Goal: Task Accomplishment & Management: Manage account settings

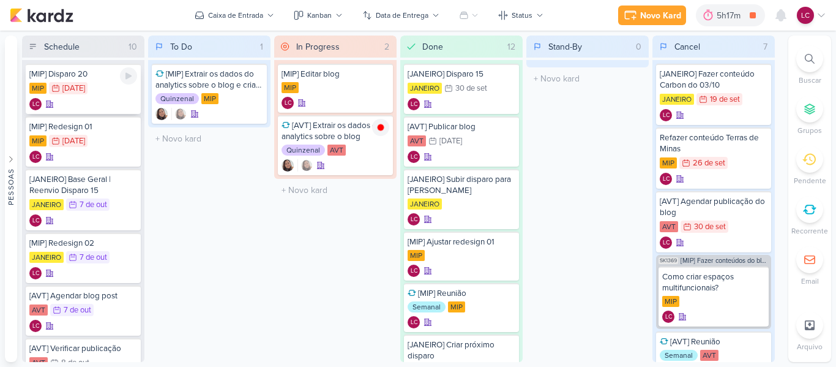
click at [83, 98] on div "LC" at bounding box center [83, 104] width 108 height 12
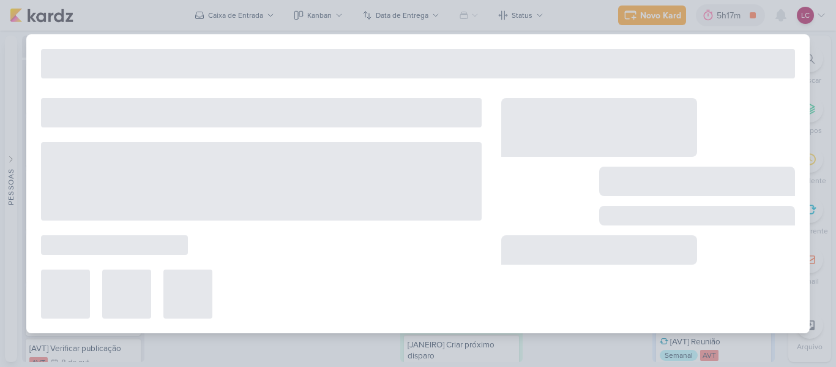
type input "[MIP] Disparo 20"
type input "3 de outubro de 2025 às 23:59"
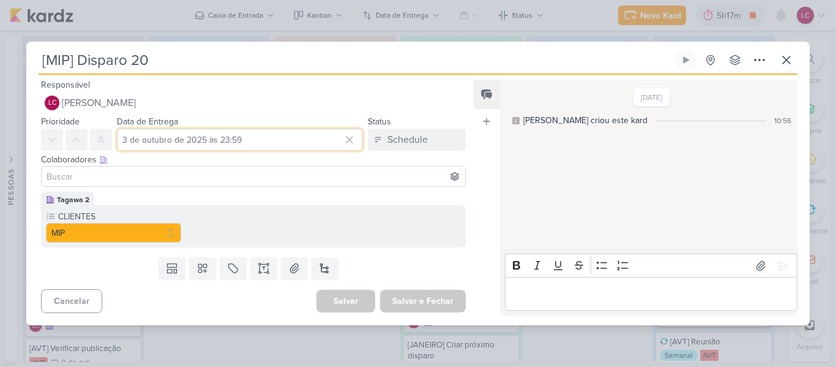
click at [178, 140] on input "3 de outubro de 2025 às 23:59" at bounding box center [240, 140] width 246 height 22
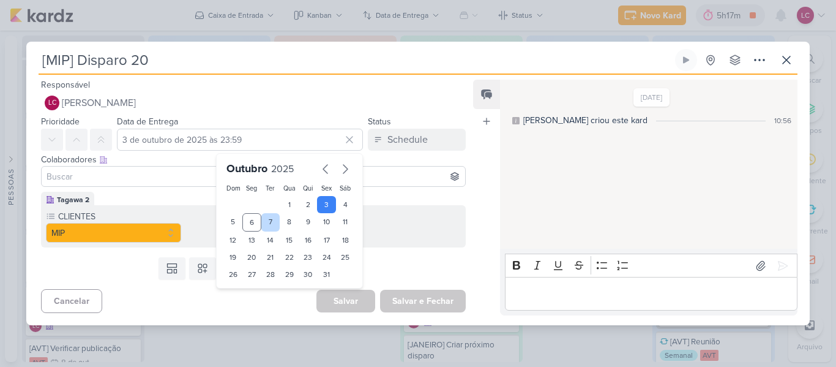
click at [266, 220] on div "7" at bounding box center [270, 222] width 19 height 18
type input "[DATE] 23:59"
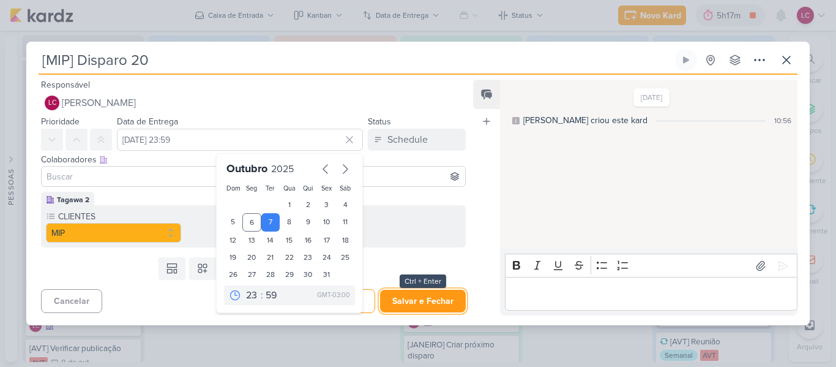
click at [424, 298] on button "Salvar e Fechar" at bounding box center [423, 301] width 86 height 23
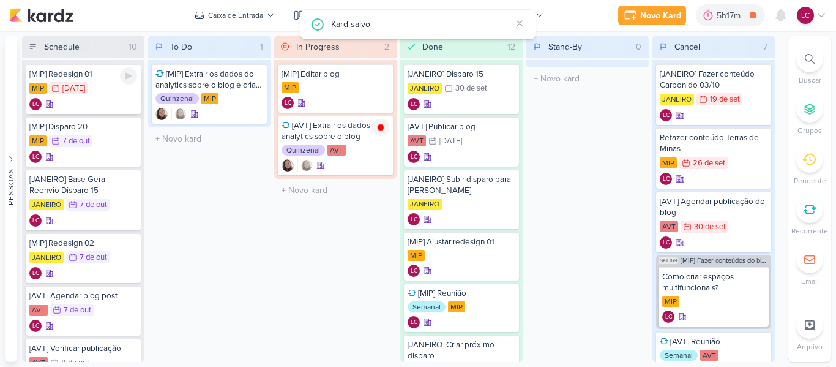
click at [99, 96] on div "[MIP] Redesign 01 MIP 3/10 [DATE] LC" at bounding box center [83, 89] width 115 height 50
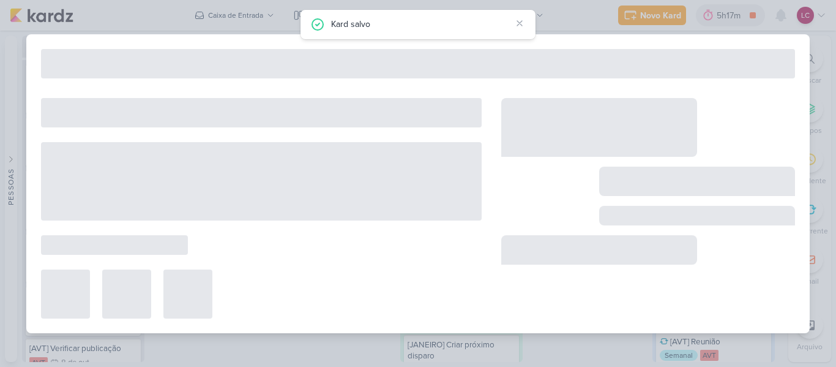
type input "[MIP] Redesign 01"
type input "3 de outubro de 2025 às 23:59"
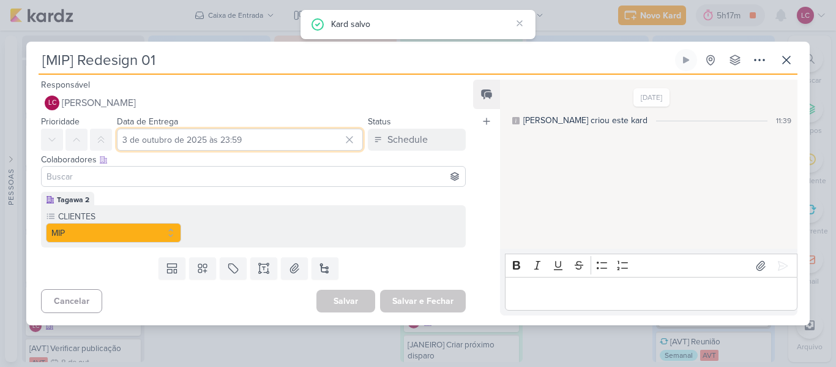
click at [197, 139] on input "3 de outubro de 2025 às 23:59" at bounding box center [240, 140] width 246 height 22
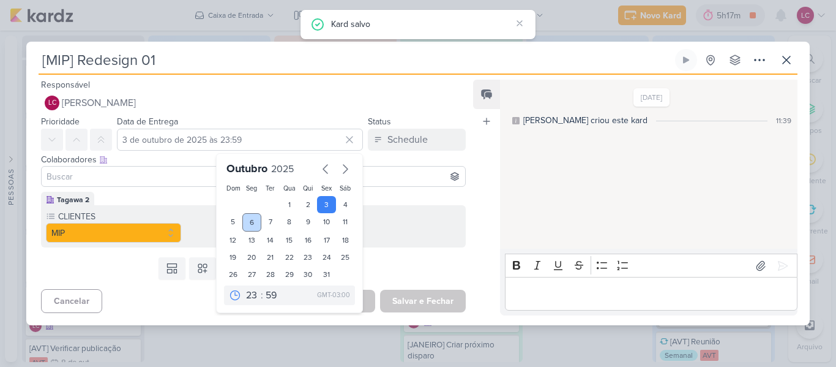
click at [248, 223] on div "6" at bounding box center [251, 222] width 19 height 18
type input "[DATE] 23:59"
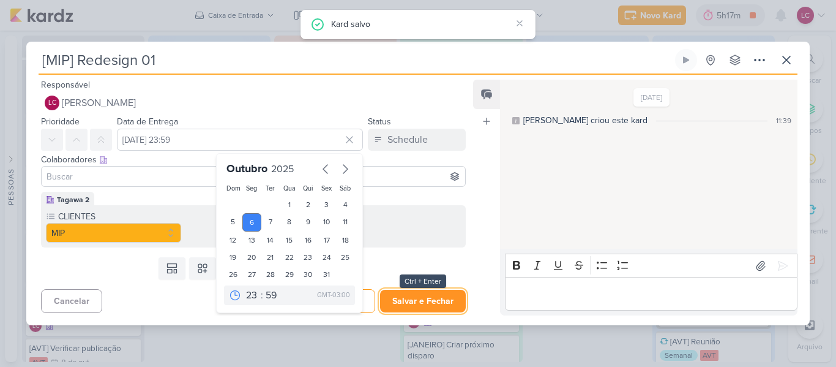
click at [410, 302] on button "Salvar e Fechar" at bounding box center [423, 301] width 86 height 23
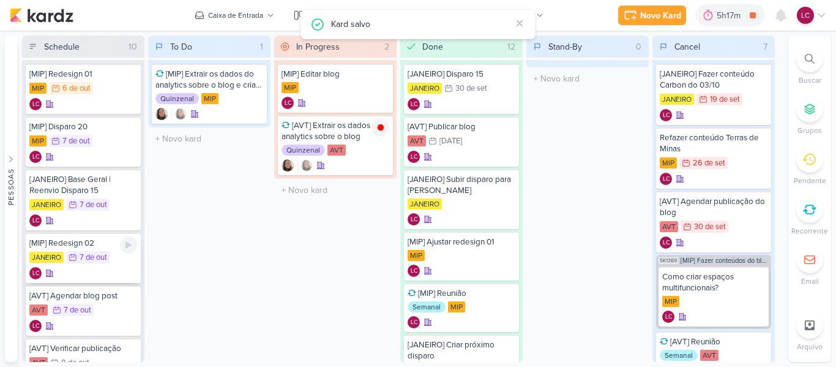
click at [104, 257] on div "7 de out" at bounding box center [94, 257] width 28 height 8
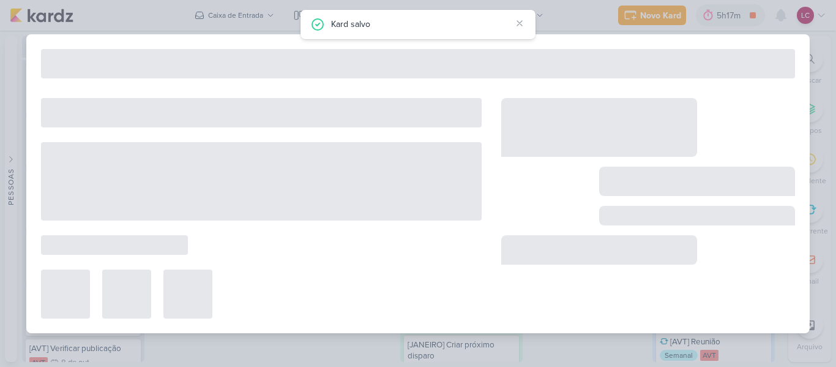
type input "[MIP] Redesign 02"
type input "[DATE] 23:59"
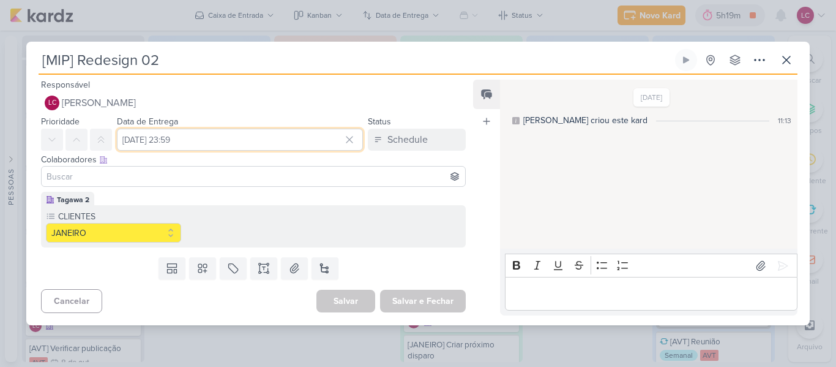
click at [242, 142] on input "[DATE] 23:59" at bounding box center [240, 140] width 246 height 22
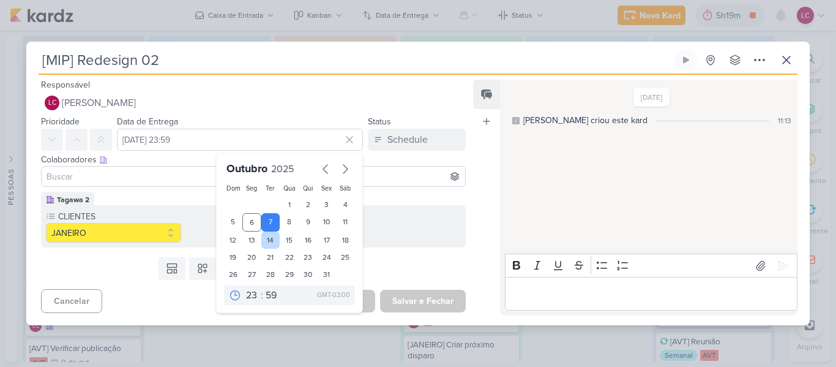
click at [267, 242] on div "14" at bounding box center [270, 239] width 19 height 17
type input "[DATE] 23:59"
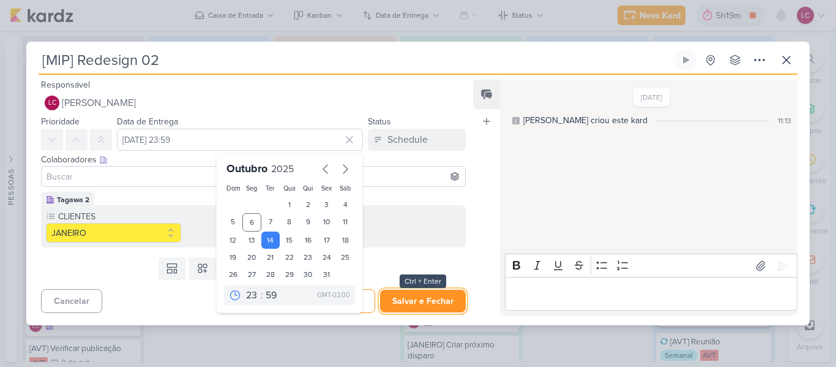
click at [428, 302] on button "Salvar e Fechar" at bounding box center [423, 301] width 86 height 23
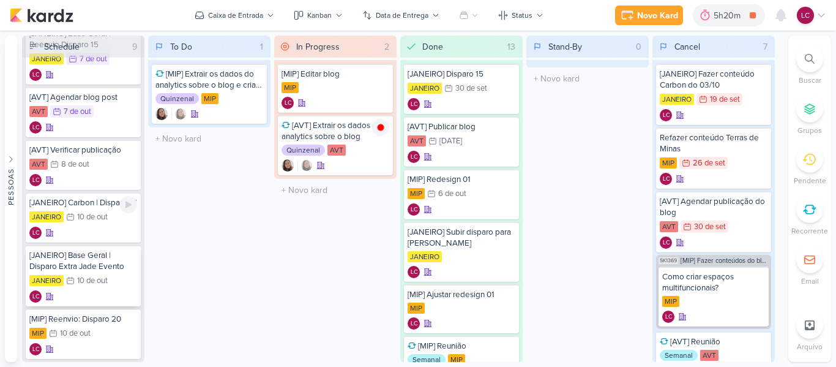
scroll to position [122, 0]
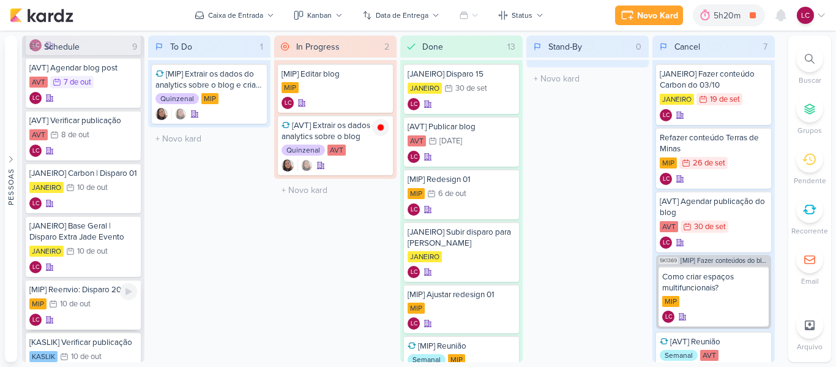
click at [108, 307] on div "[MIP] Reenvio: Disparo 20 MIP 10/10 [DATE] LC" at bounding box center [83, 304] width 115 height 50
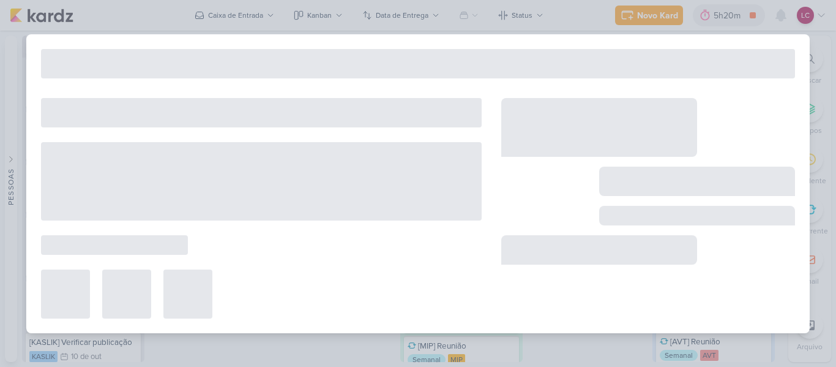
type input "[MIP] Reenvio: Disparo 20"
type input "10 de outubro de 2025 às 23:59"
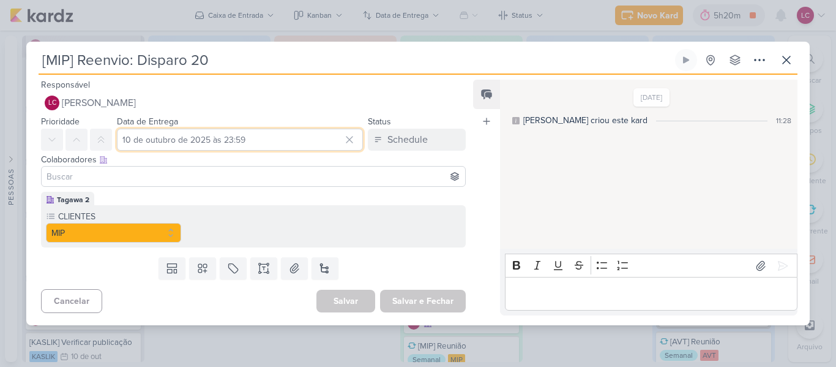
click at [228, 136] on input "10 de outubro de 2025 às 23:59" at bounding box center [240, 140] width 246 height 22
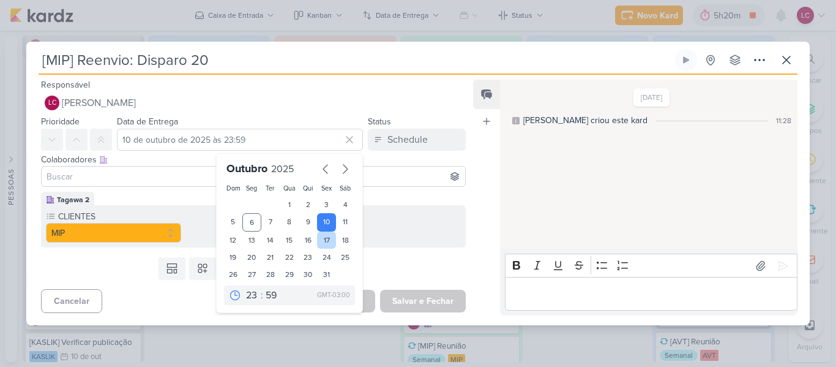
click at [320, 241] on div "17" at bounding box center [326, 239] width 19 height 17
type input "[DATE] 23:59"
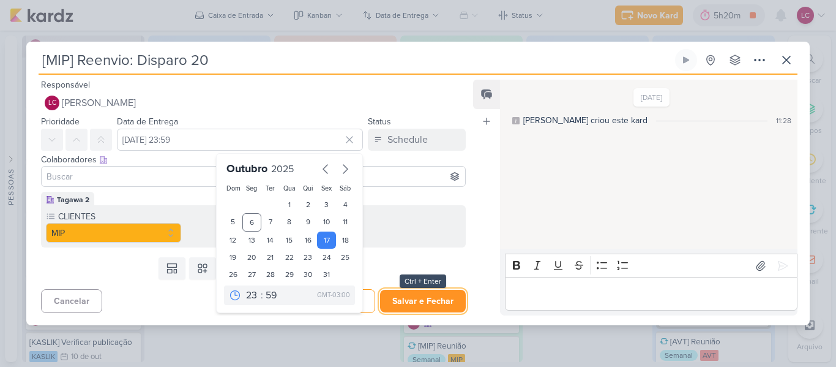
click at [420, 299] on button "Salvar e Fechar" at bounding box center [423, 301] width 86 height 23
